Goal: Connect with others: Connect with other users

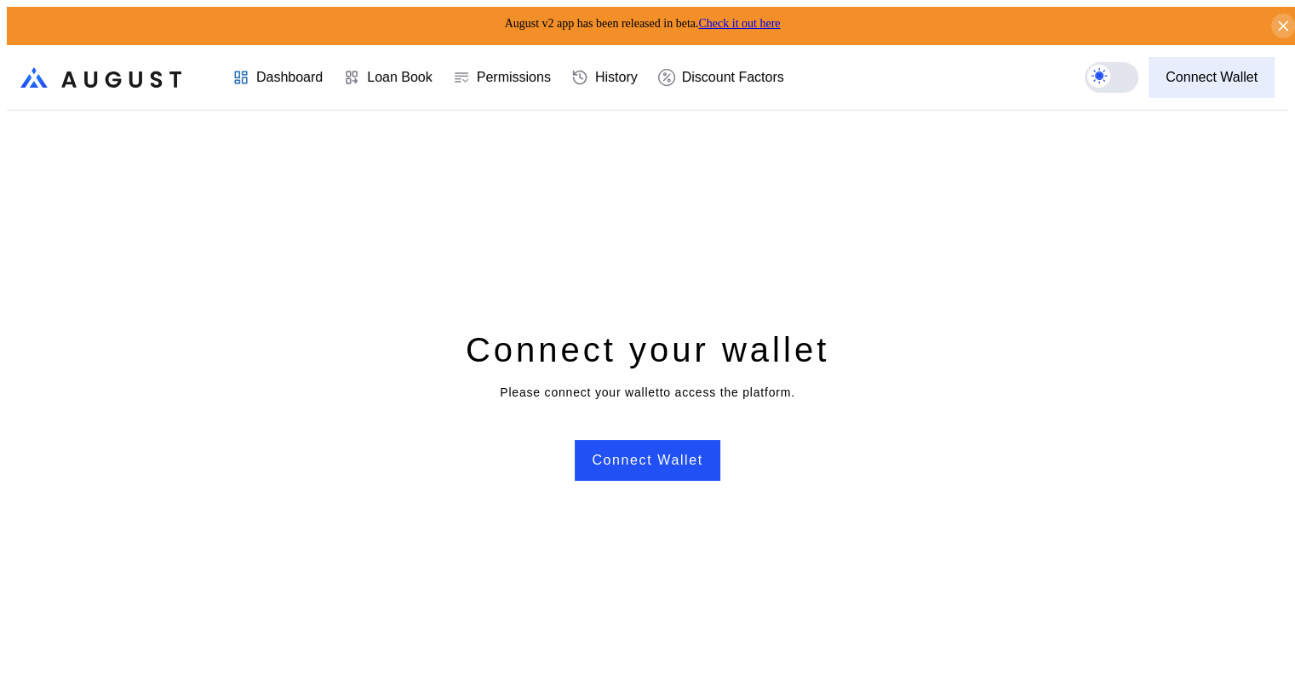
click at [1214, 70] on ya-tr-span "Connect Wallet" at bounding box center [1211, 77] width 92 height 15
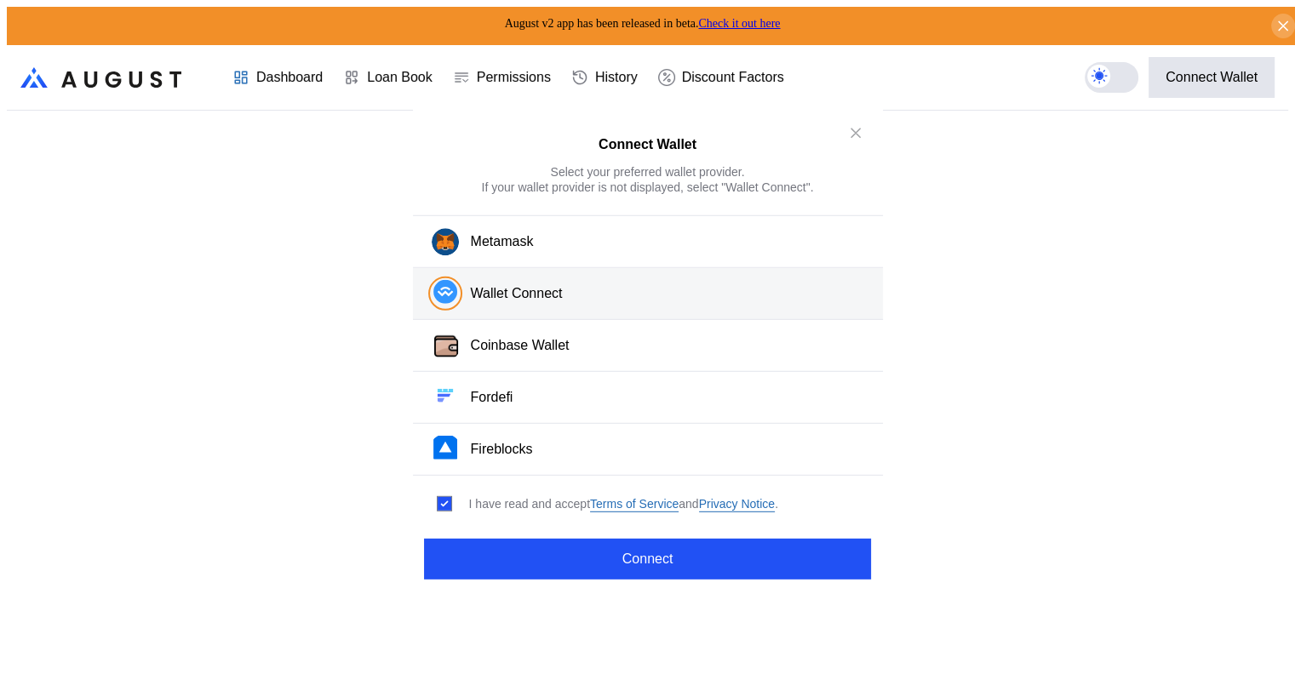
click at [547, 302] on div "Wallet Connect" at bounding box center [517, 293] width 92 height 18
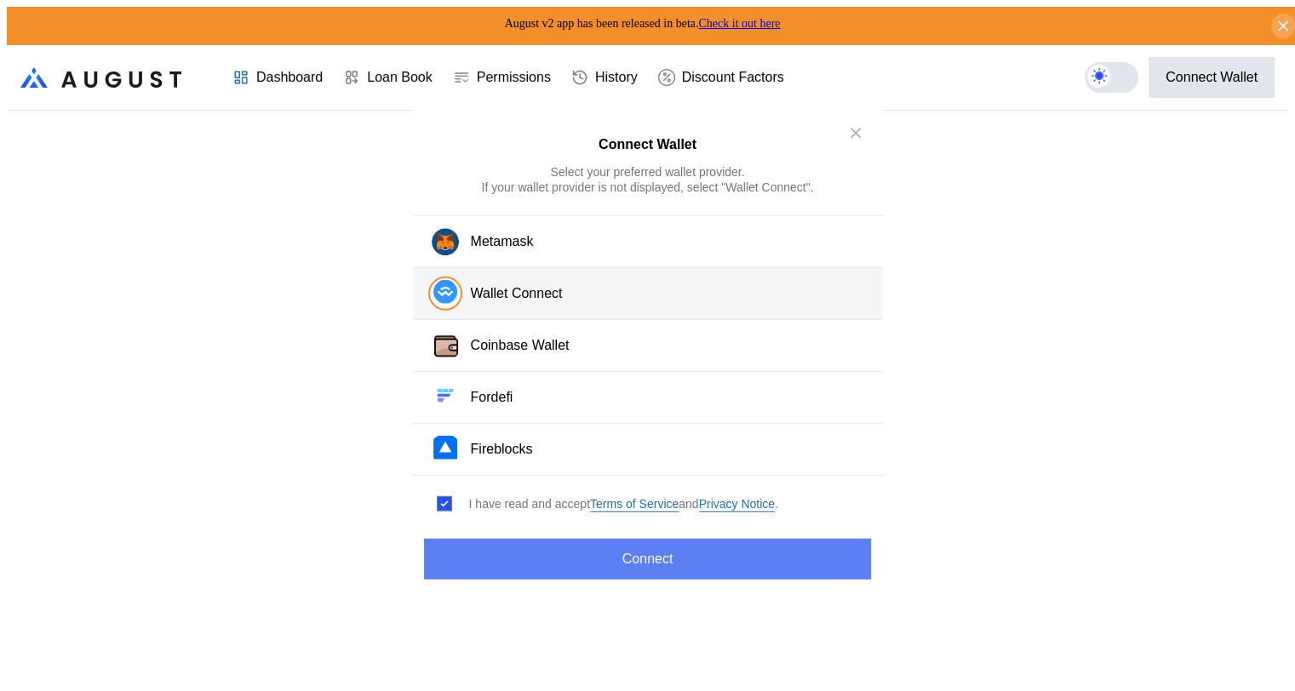
click at [673, 549] on button "Connect" at bounding box center [647, 558] width 446 height 41
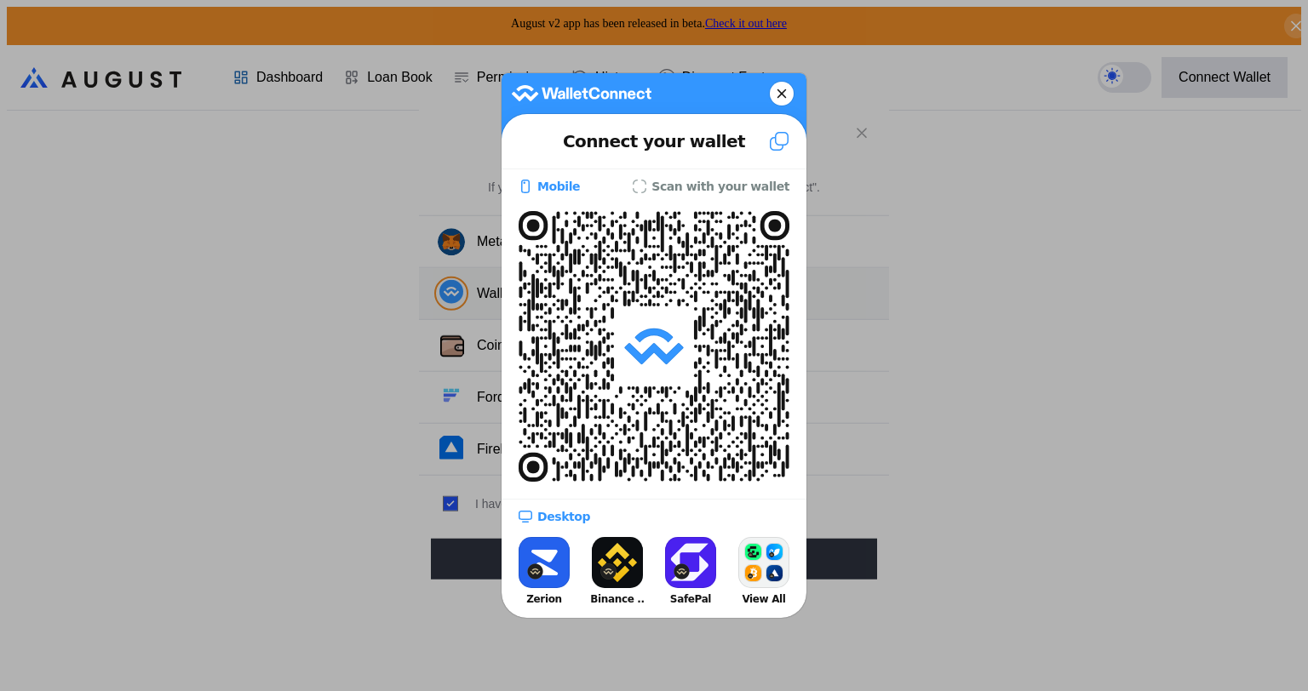
click at [781, 93] on icon at bounding box center [781, 94] width 10 height 24
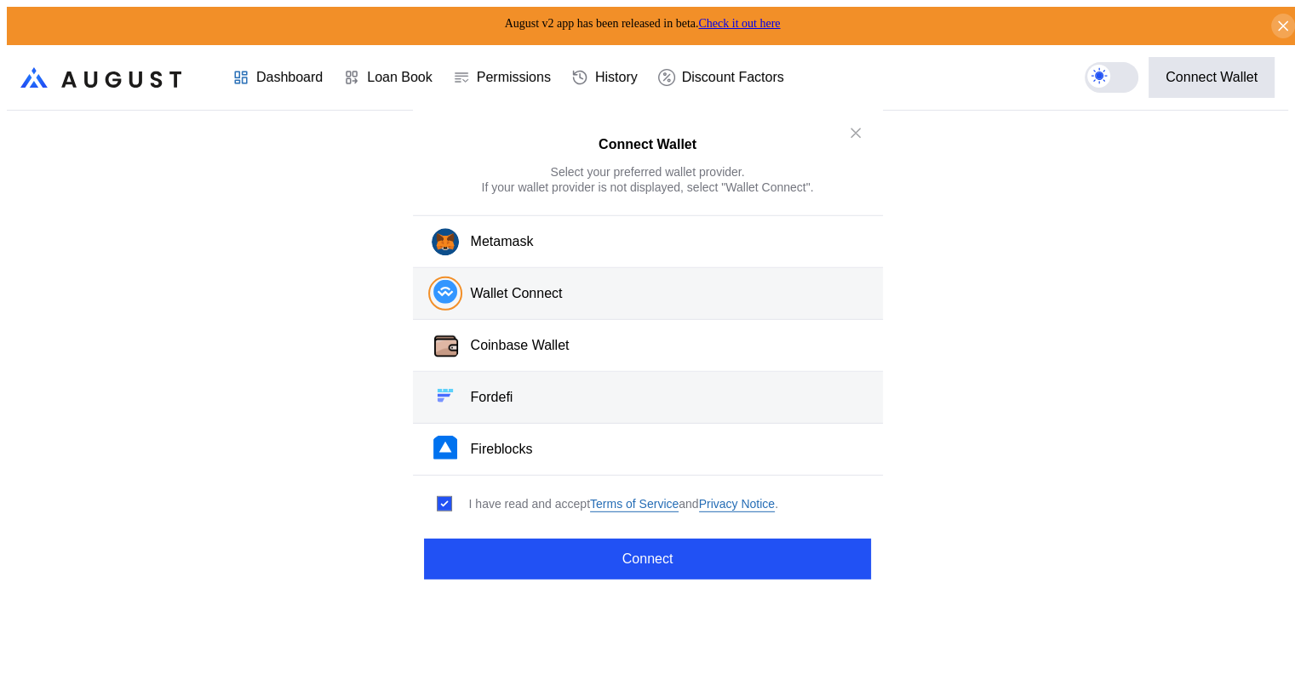
click at [548, 399] on button "Fordefi" at bounding box center [648, 398] width 470 height 52
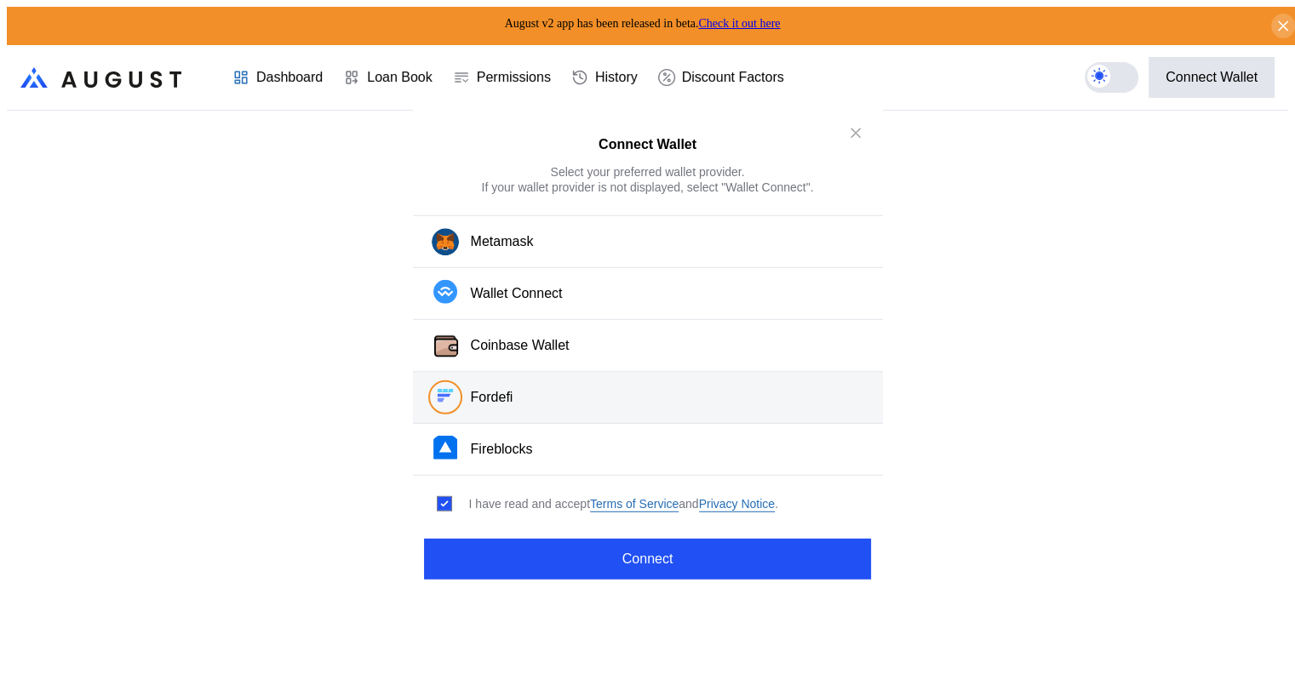
click at [480, 391] on div "Fordefi" at bounding box center [492, 397] width 43 height 18
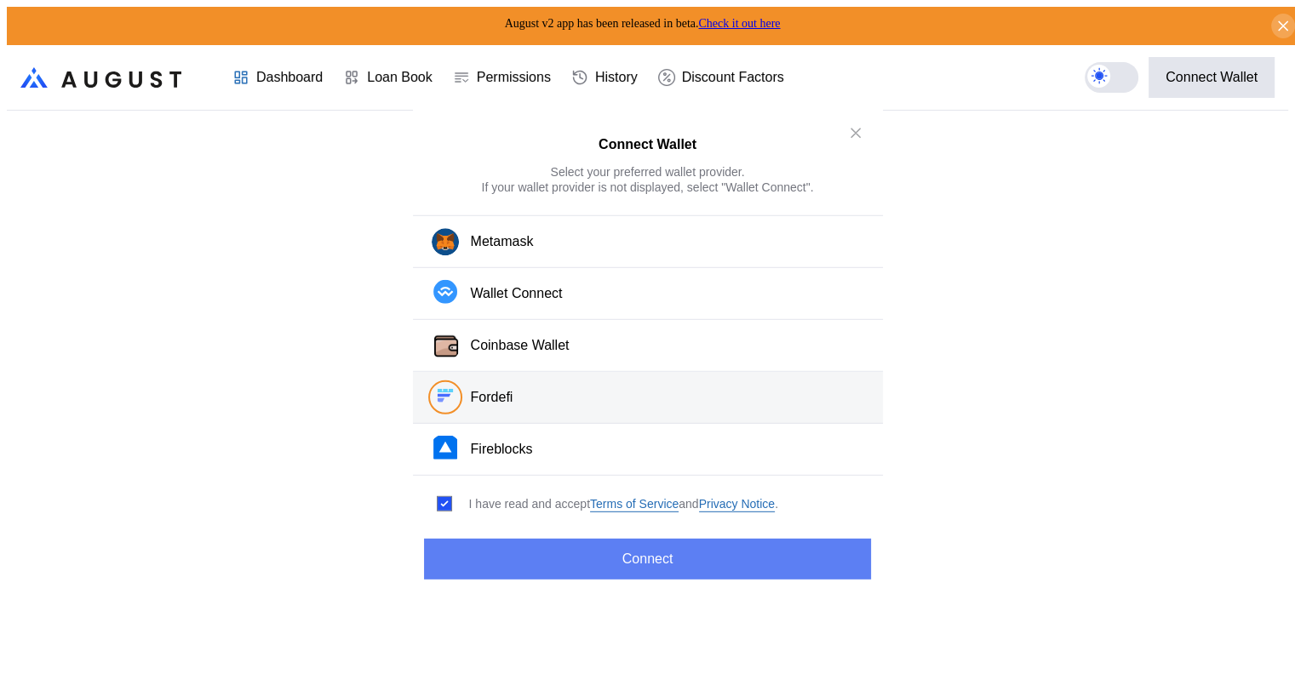
click at [654, 552] on button "Connect" at bounding box center [647, 558] width 446 height 41
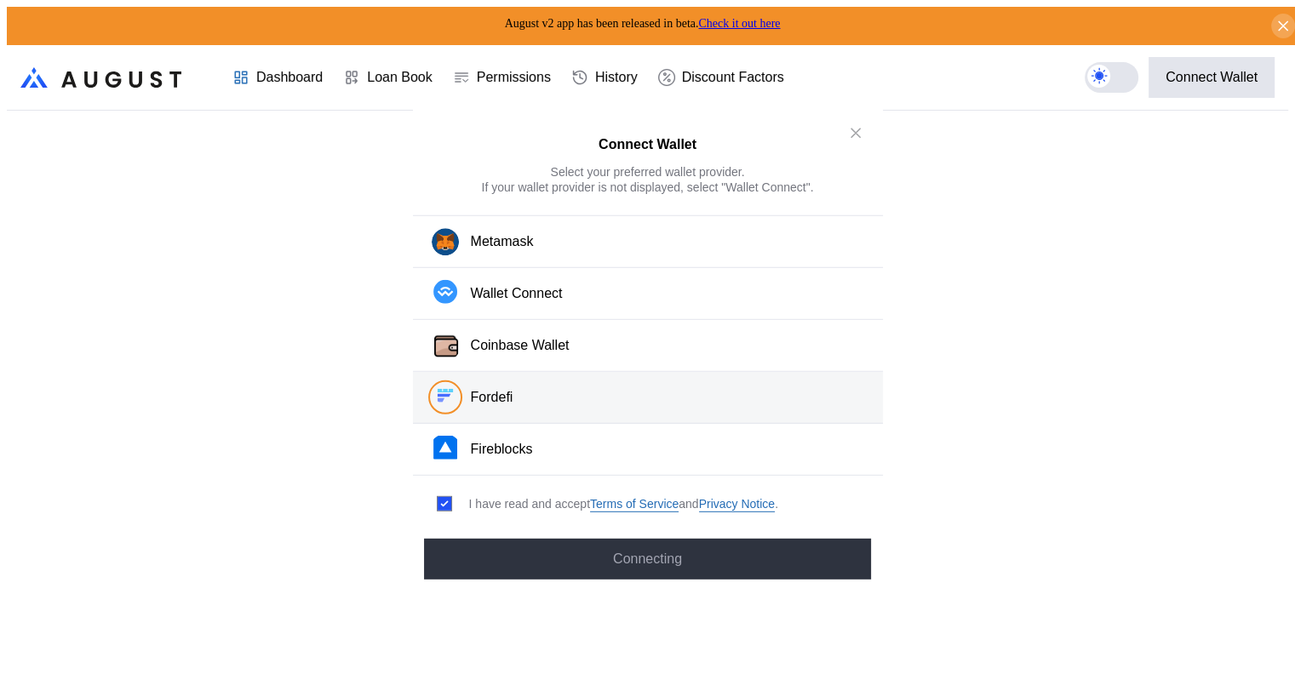
click at [1088, 690] on div "Connect Wallet Select your preferred wallet provider. If your wallet provider i…" at bounding box center [647, 698] width 1281 height 0
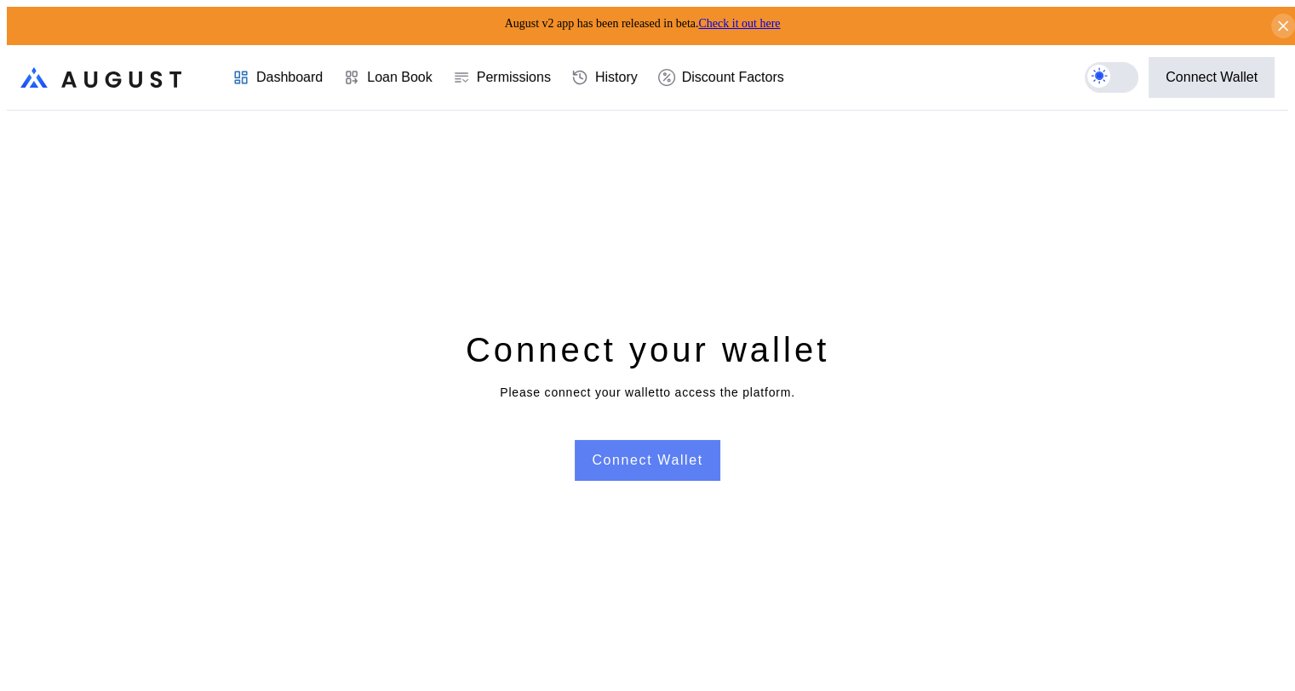
click at [667, 458] on button "Connect Wallet" at bounding box center [647, 460] width 145 height 41
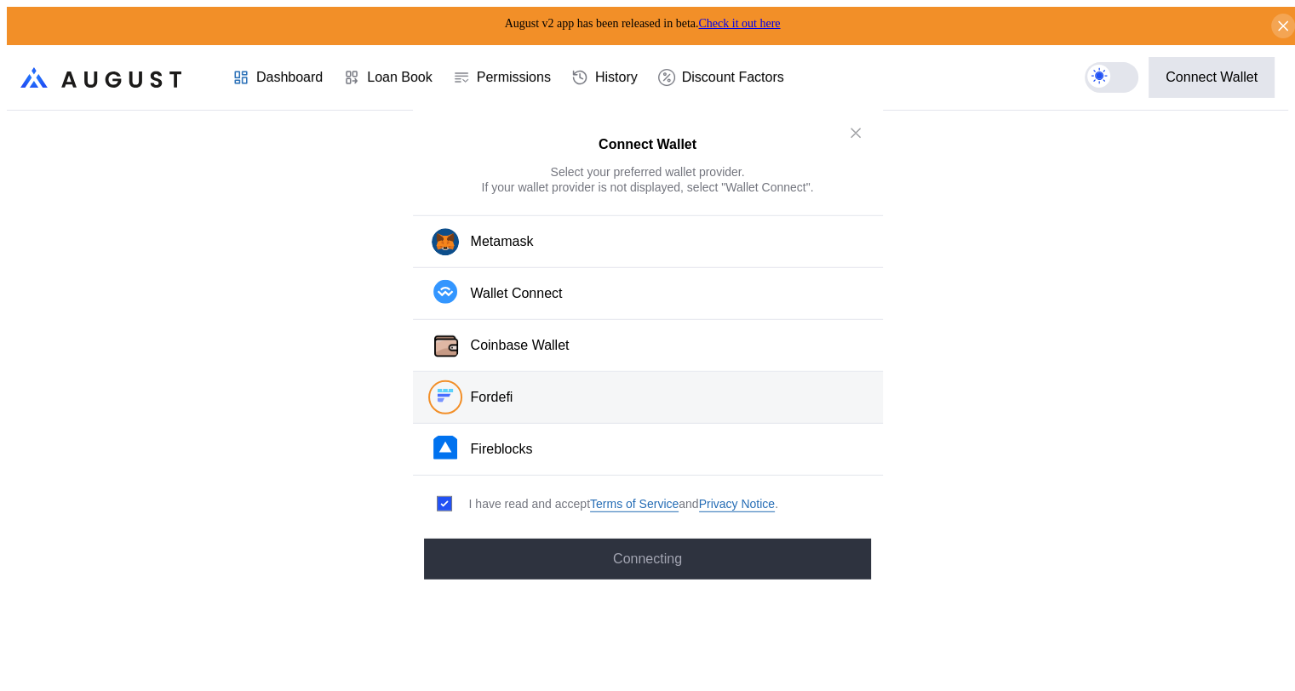
click at [535, 403] on button "Fordefi" at bounding box center [648, 398] width 470 height 52
click at [484, 388] on div "Fordefi" at bounding box center [492, 397] width 43 height 18
click at [851, 137] on icon "close modal" at bounding box center [855, 133] width 9 height 9
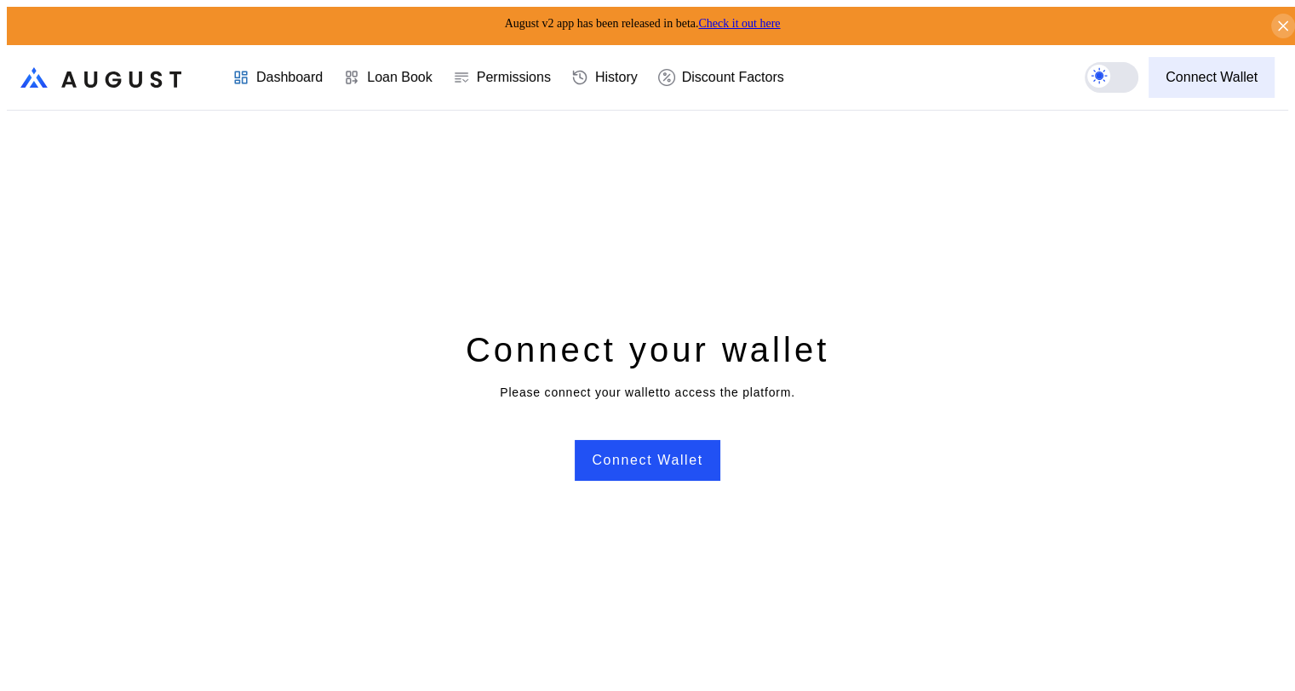
click at [1236, 80] on button "Connect Wallet" at bounding box center [1211, 77] width 126 height 41
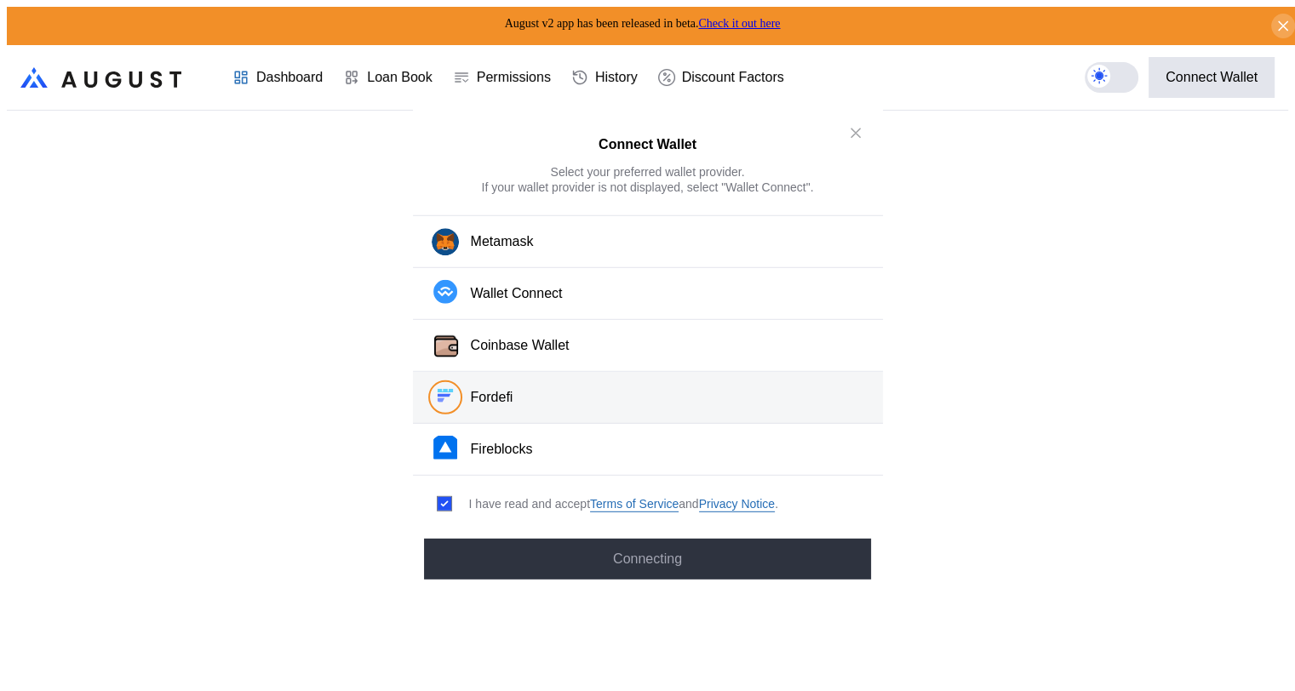
click at [542, 394] on button "Fordefi" at bounding box center [648, 398] width 470 height 52
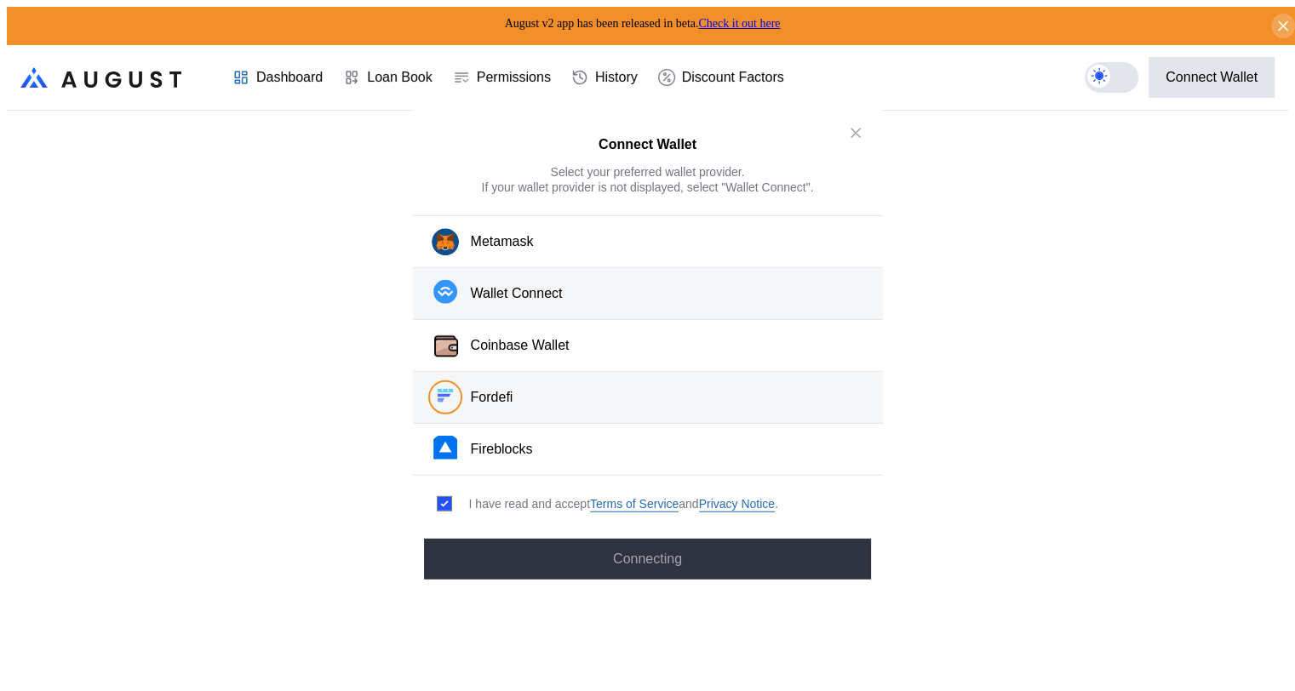
drag, startPoint x: 529, startPoint y: 292, endPoint x: 542, endPoint y: 295, distance: 13.9
click at [530, 291] on div "Wallet Connect" at bounding box center [517, 293] width 92 height 18
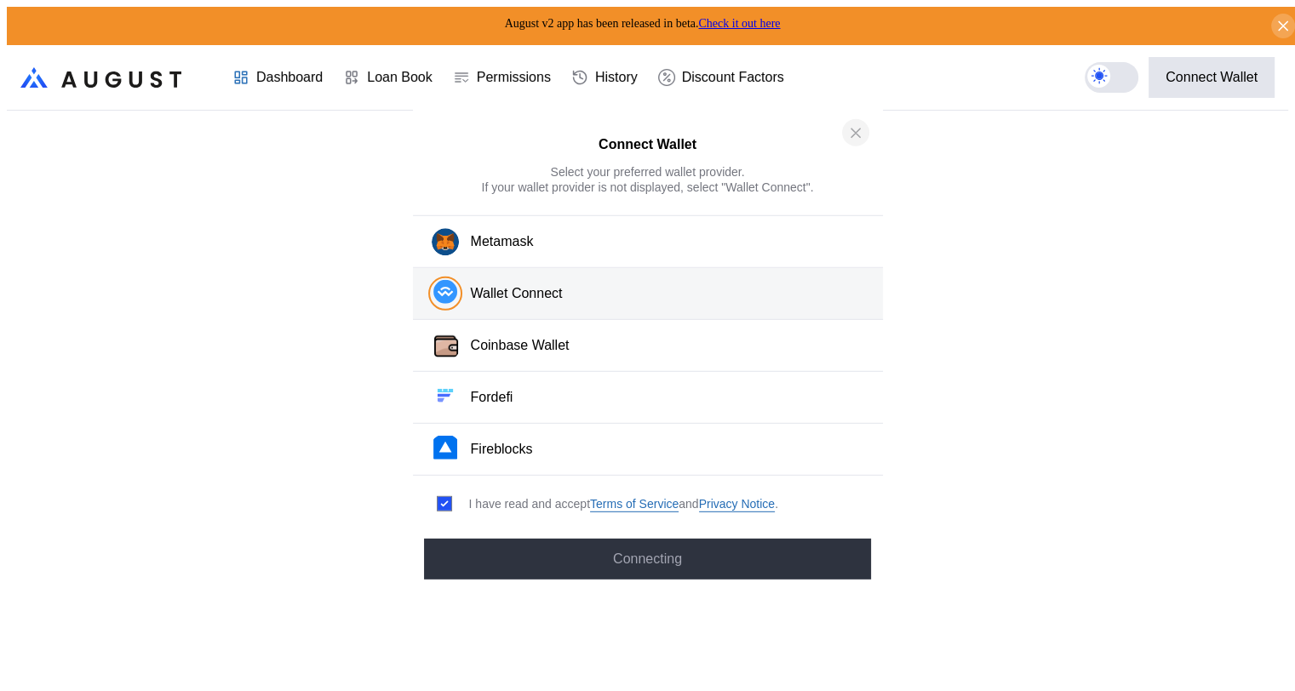
click at [850, 129] on button "close modal" at bounding box center [855, 132] width 27 height 27
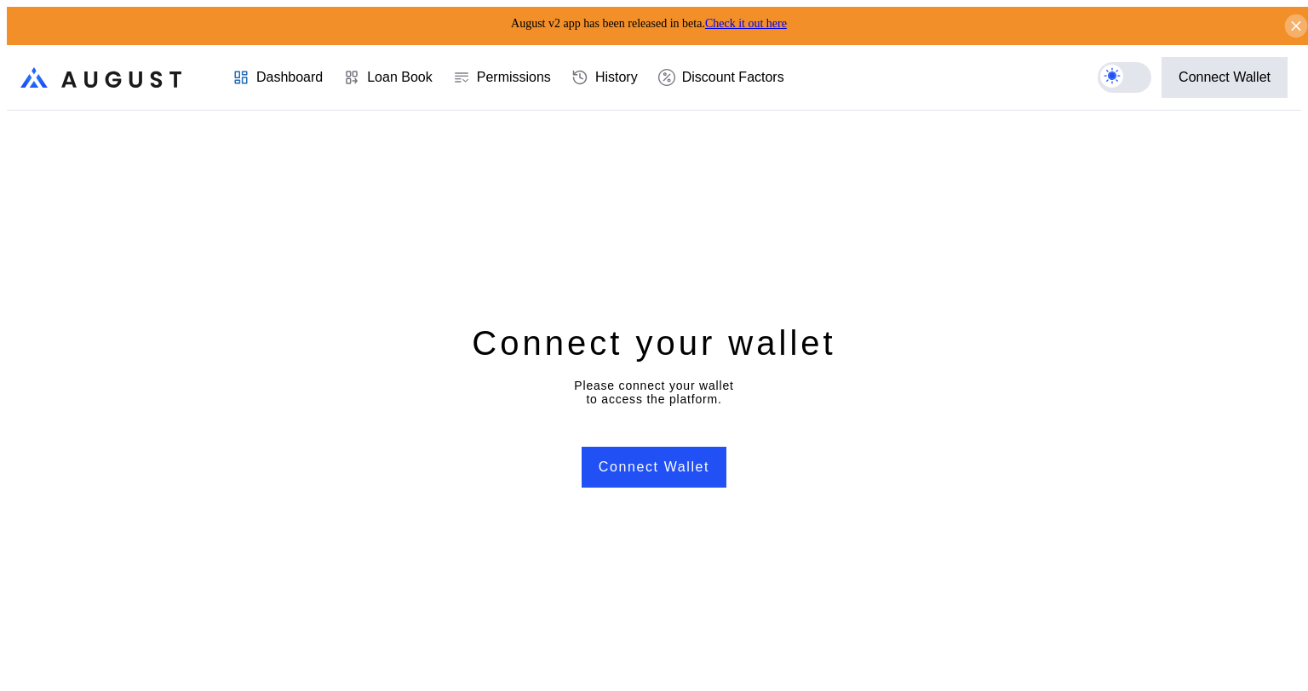
click at [1291, 22] on icon at bounding box center [1295, 26] width 9 height 9
click at [1287, 57] on button "Connect Wallet" at bounding box center [1224, 77] width 126 height 41
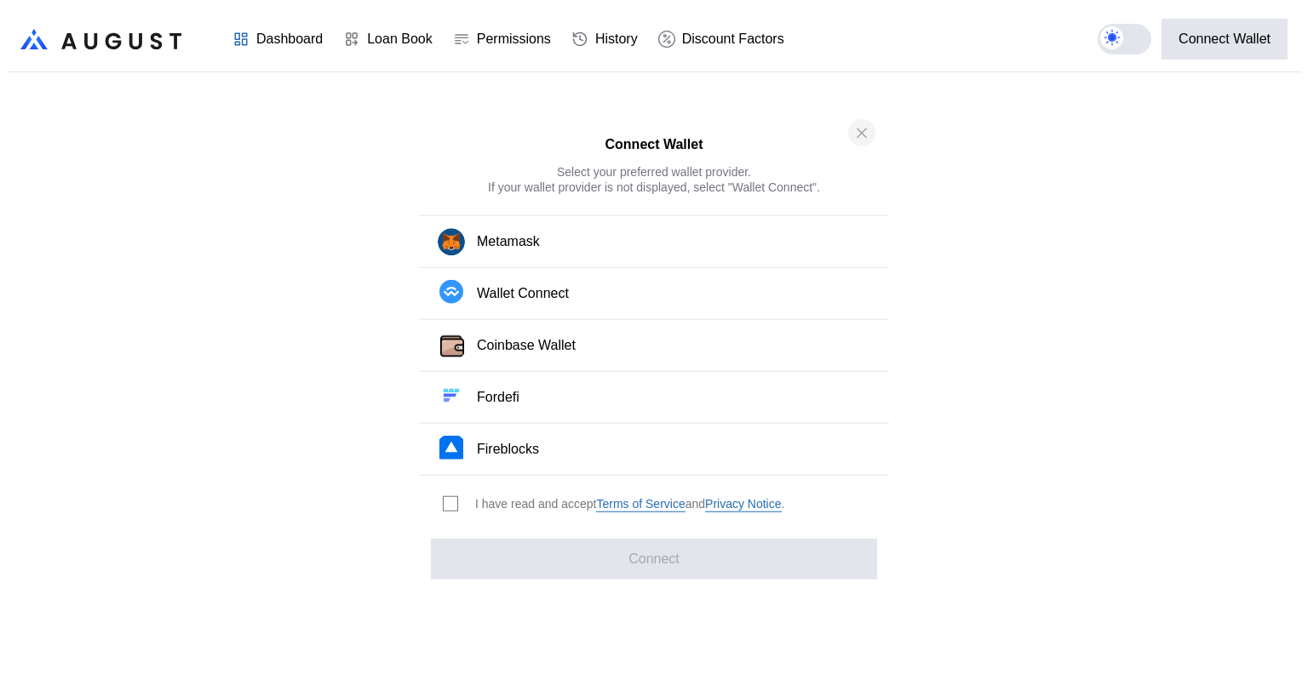
click at [859, 140] on icon "close modal" at bounding box center [861, 132] width 17 height 18
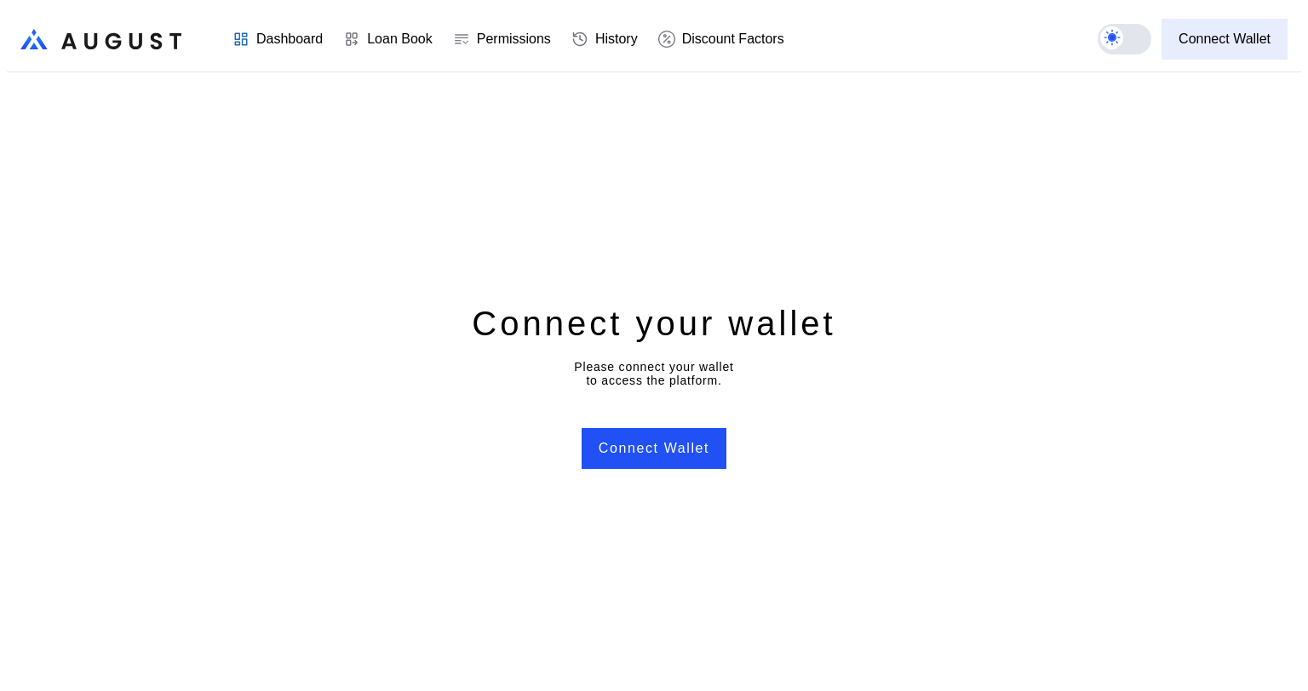
click at [1214, 31] on div "Connect Wallet" at bounding box center [1224, 38] width 92 height 15
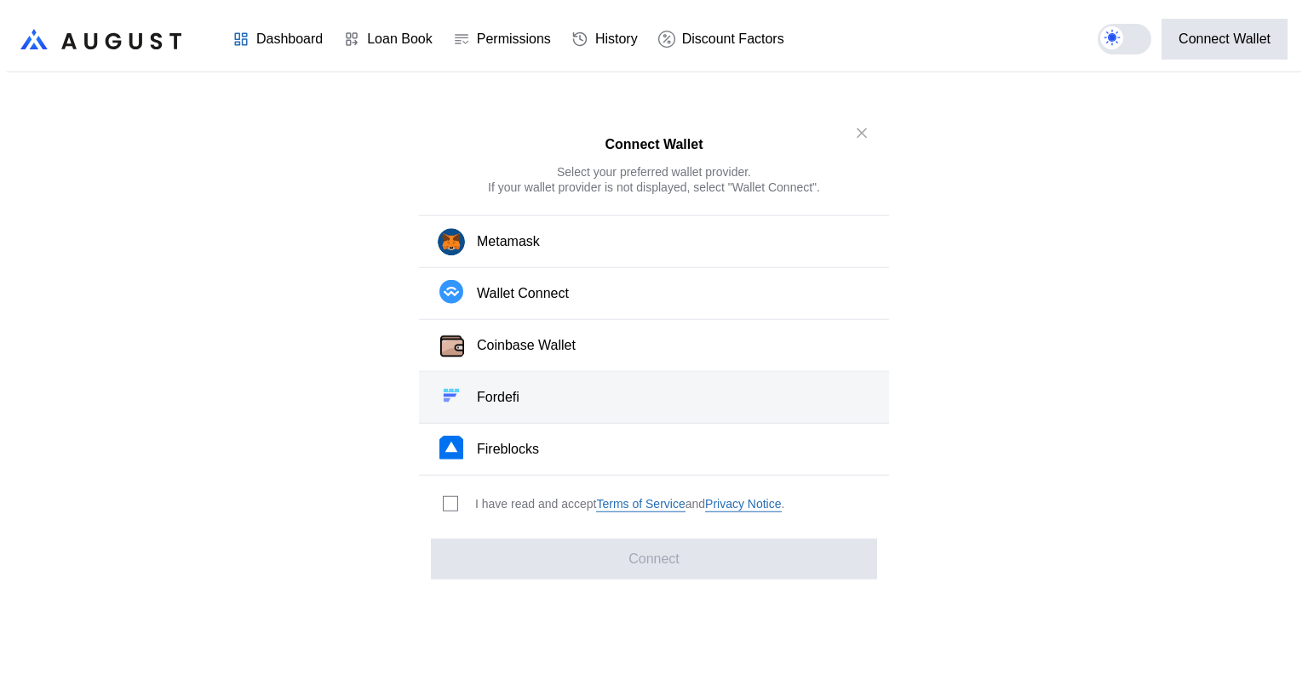
click at [552, 395] on button "Fordefi" at bounding box center [654, 398] width 470 height 52
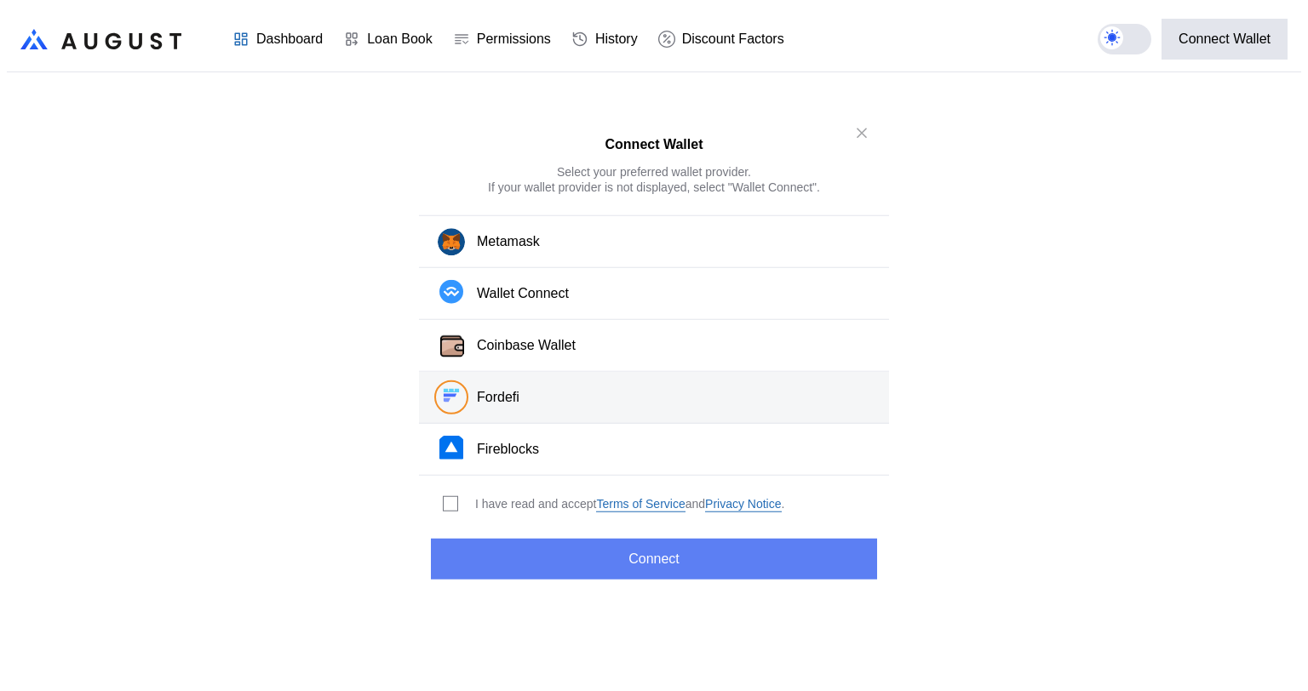
click at [656, 542] on button "Connect" at bounding box center [654, 558] width 446 height 41
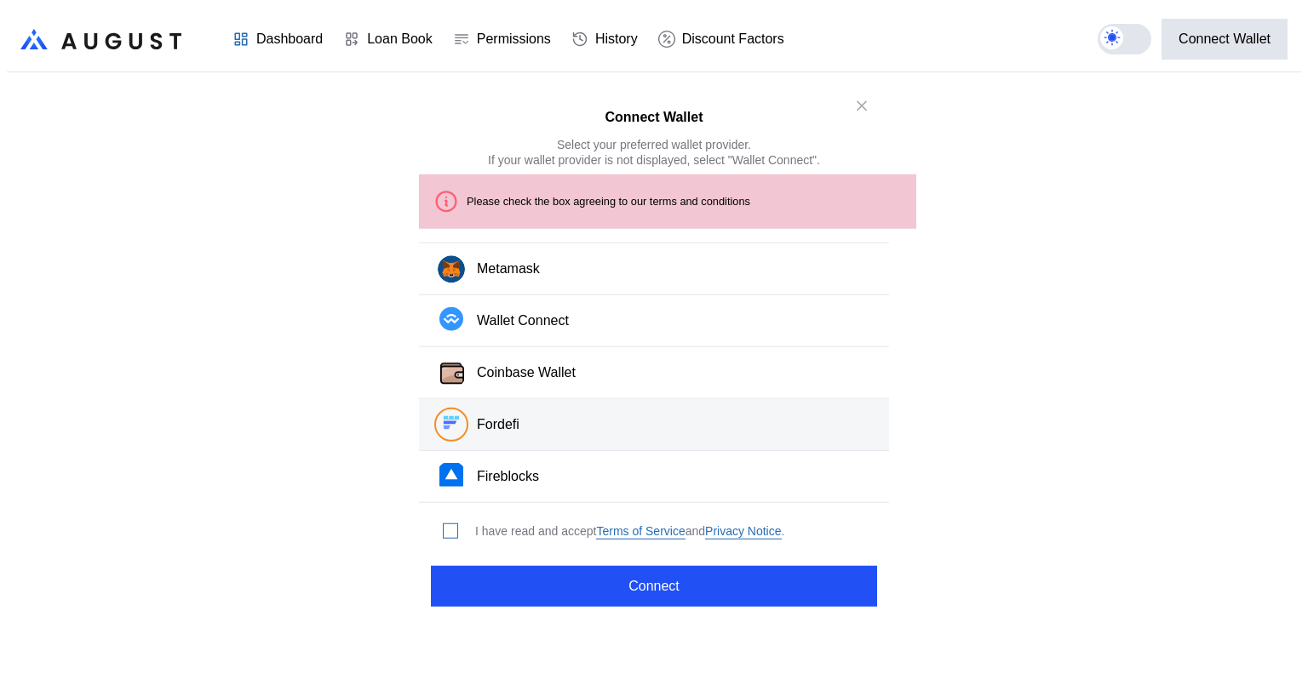
click at [444, 524] on span "modal" at bounding box center [451, 531] width 14 height 14
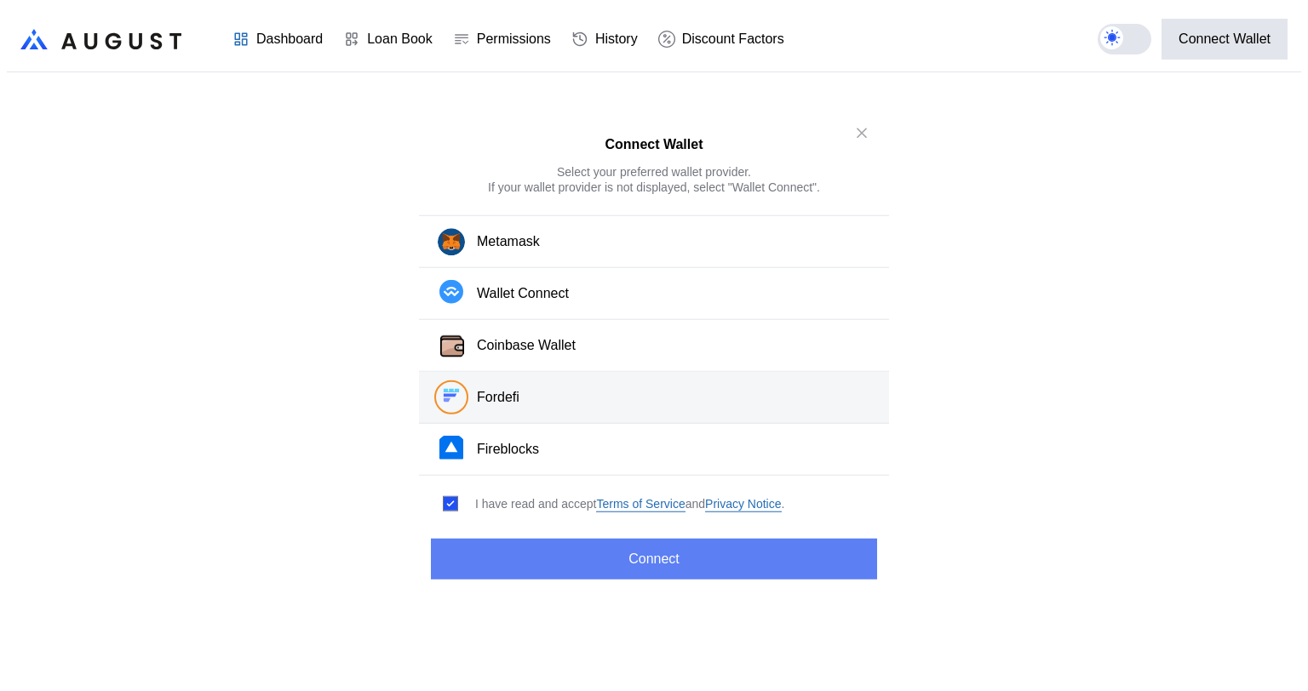
click at [613, 545] on button "Connect" at bounding box center [654, 558] width 446 height 41
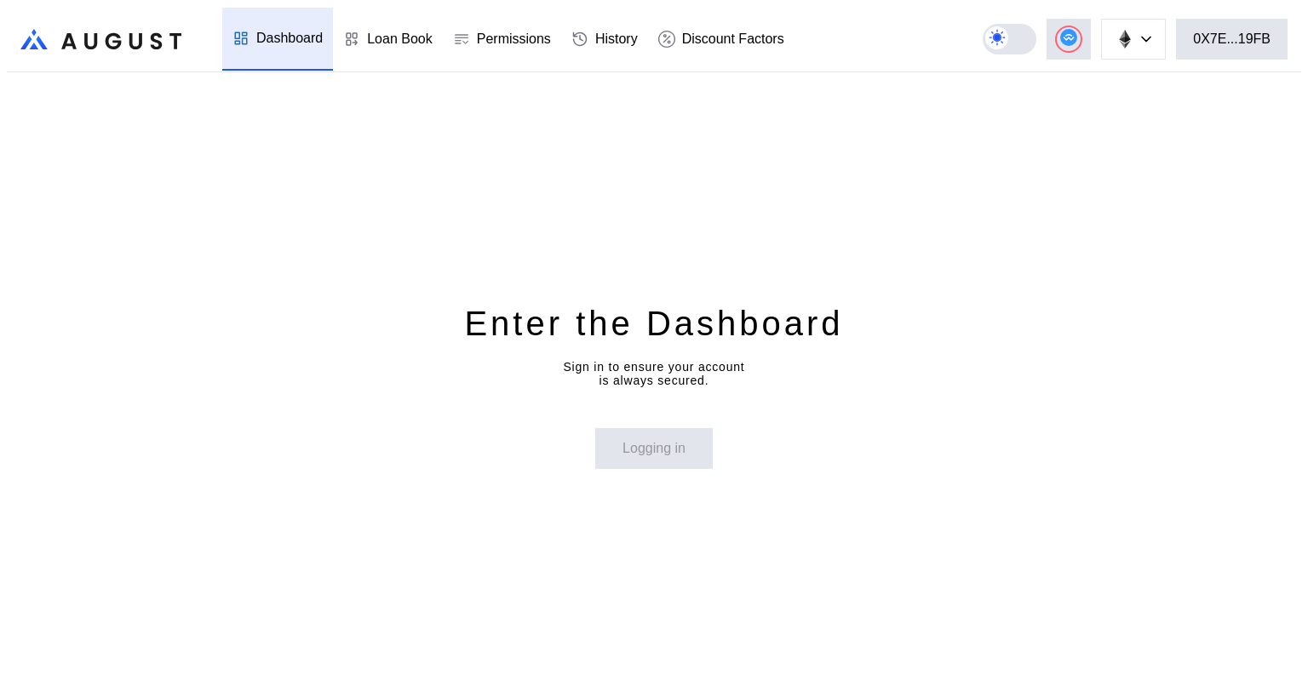
click at [525, 183] on div "Enter the Dashboard Sign in to ensure your account is always secured. Logging in" at bounding box center [654, 385] width 1294 height 626
click at [851, 19] on header ".cls-1 { fill: url(#radial-gradient); } .cls-1, .cls-2 { stroke-width: 0px; } .…" at bounding box center [654, 40] width 1294 height 66
